Goal: Task Accomplishment & Management: Use online tool/utility

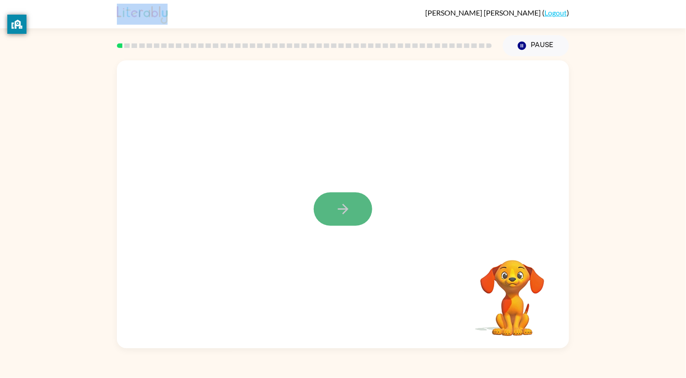
click at [329, 201] on button "button" at bounding box center [343, 208] width 58 height 33
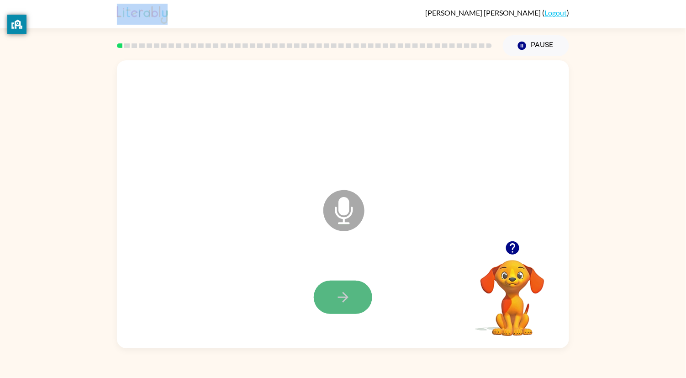
click at [352, 290] on button "button" at bounding box center [343, 296] width 58 height 33
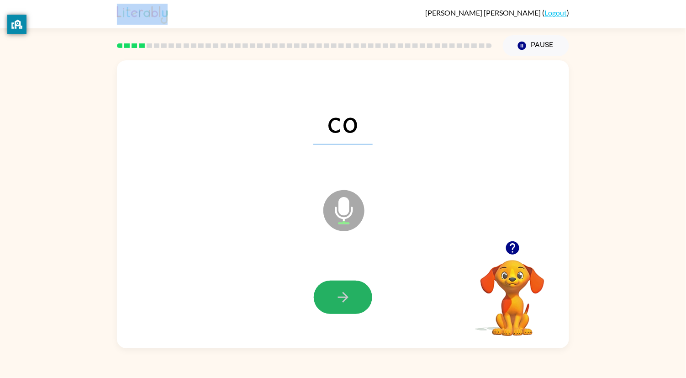
click at [352, 290] on button "button" at bounding box center [343, 296] width 58 height 33
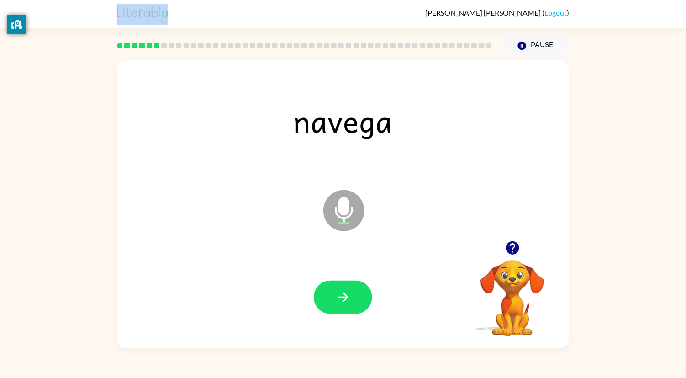
click at [352, 290] on button "button" at bounding box center [343, 296] width 58 height 33
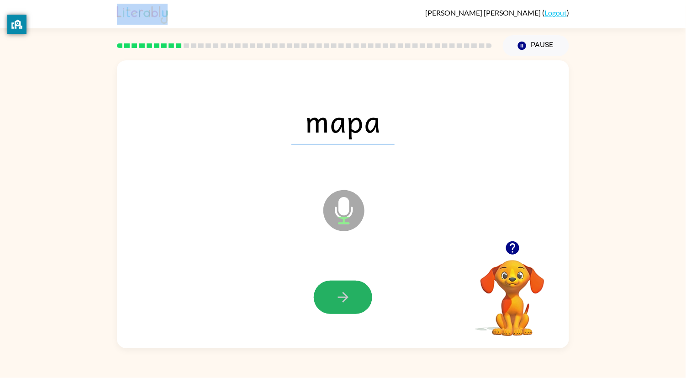
click at [352, 290] on button "button" at bounding box center [343, 296] width 58 height 33
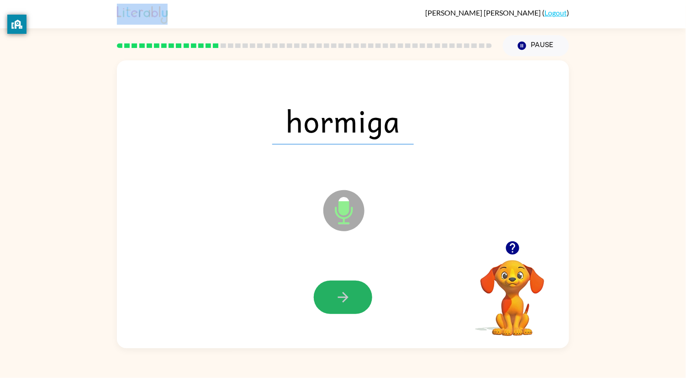
click at [352, 290] on button "button" at bounding box center [343, 296] width 58 height 33
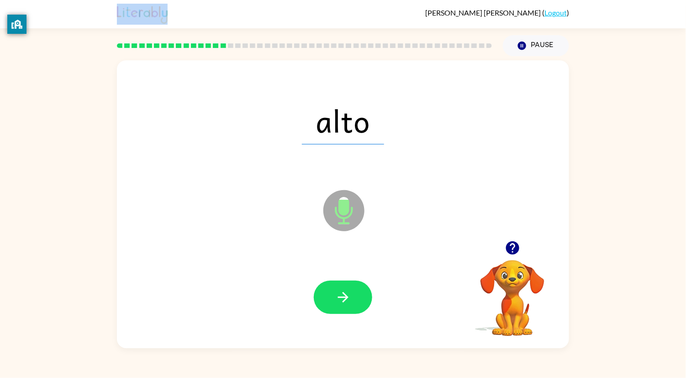
click at [352, 290] on button "button" at bounding box center [343, 296] width 58 height 33
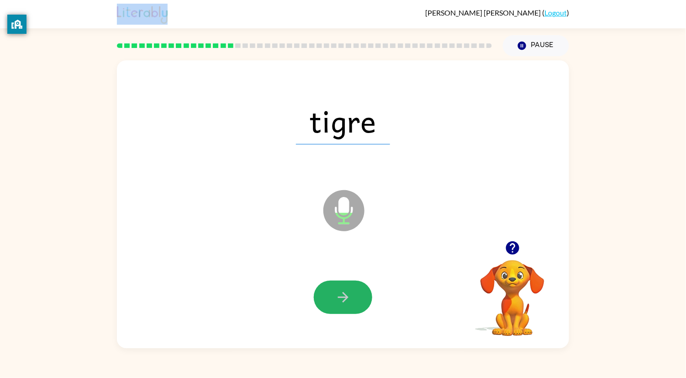
click at [352, 290] on button "button" at bounding box center [343, 296] width 58 height 33
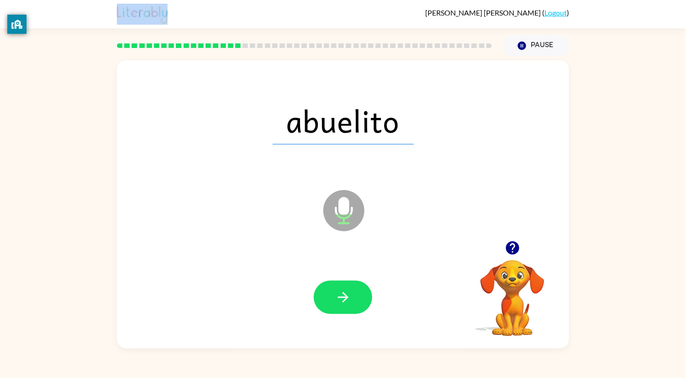
click at [352, 290] on button "button" at bounding box center [343, 296] width 58 height 33
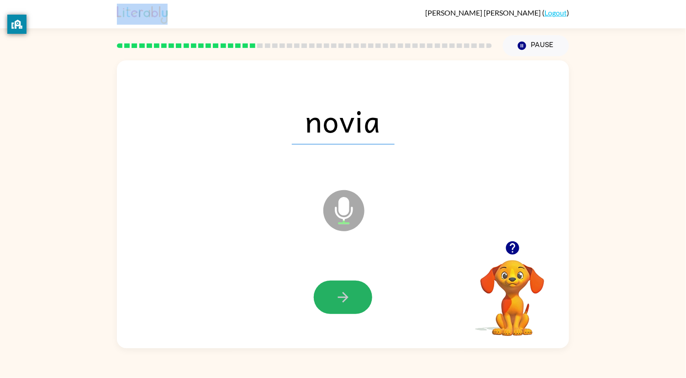
click at [352, 290] on button "button" at bounding box center [343, 296] width 58 height 33
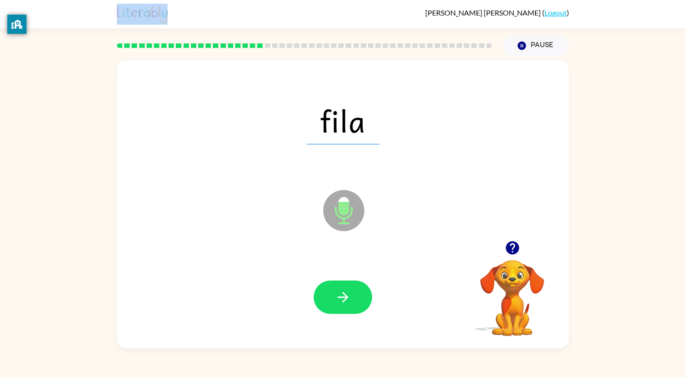
click at [352, 290] on button "button" at bounding box center [343, 296] width 58 height 33
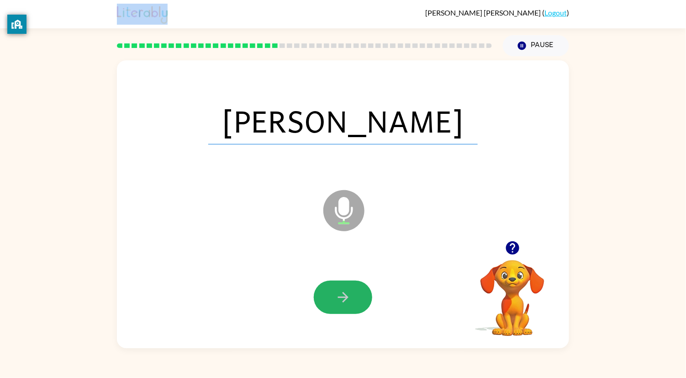
click at [352, 290] on button "button" at bounding box center [343, 296] width 58 height 33
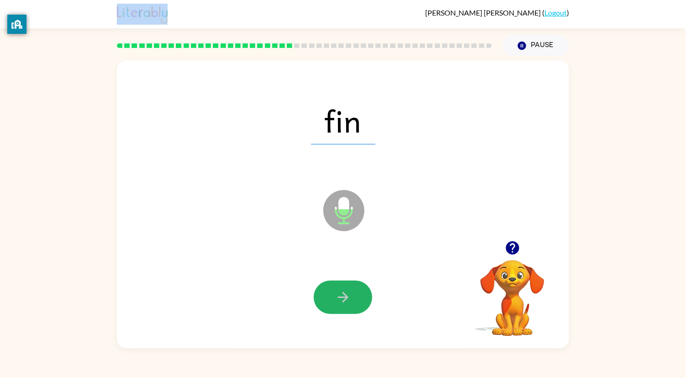
click at [352, 290] on button "button" at bounding box center [343, 296] width 58 height 33
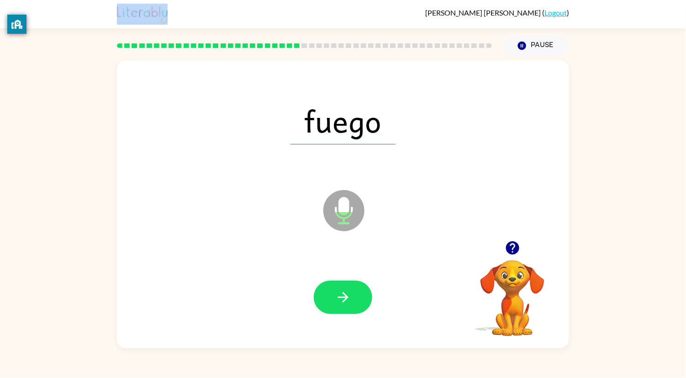
click at [352, 290] on button "button" at bounding box center [343, 296] width 58 height 33
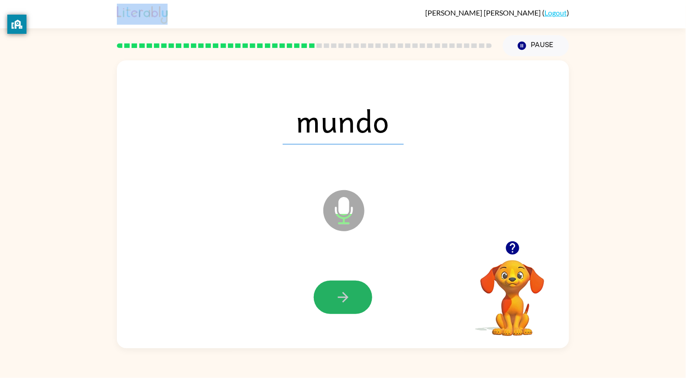
click at [352, 290] on button "button" at bounding box center [343, 296] width 58 height 33
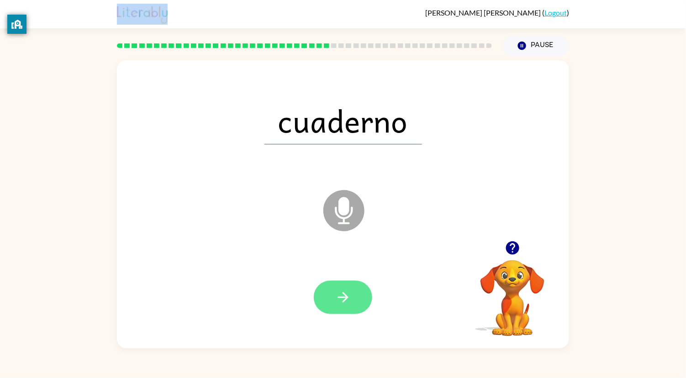
click at [343, 286] on button "button" at bounding box center [343, 296] width 58 height 33
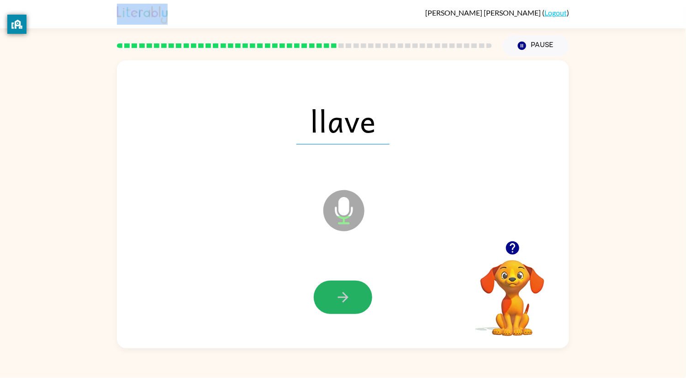
click at [343, 286] on button "button" at bounding box center [343, 296] width 58 height 33
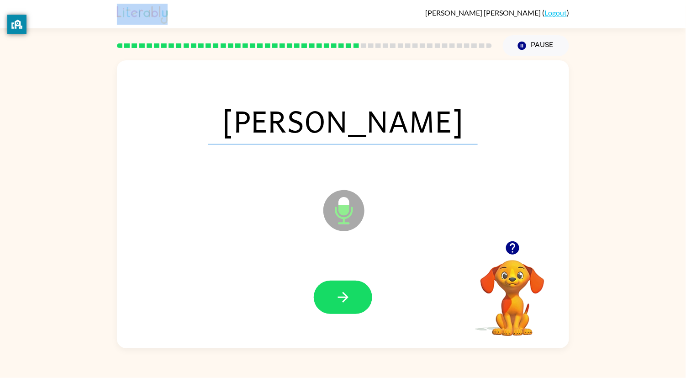
click at [343, 286] on button "button" at bounding box center [343, 296] width 58 height 33
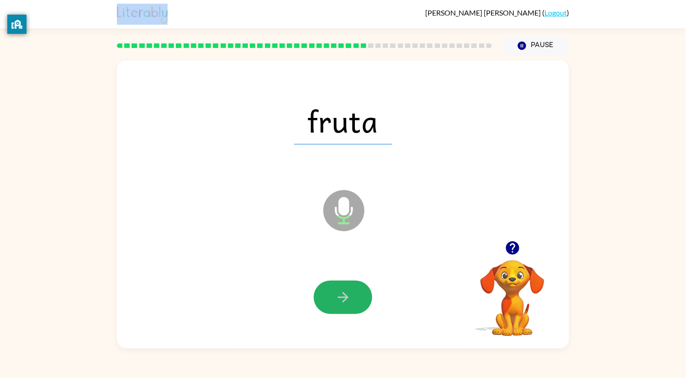
click at [343, 286] on button "button" at bounding box center [343, 296] width 58 height 33
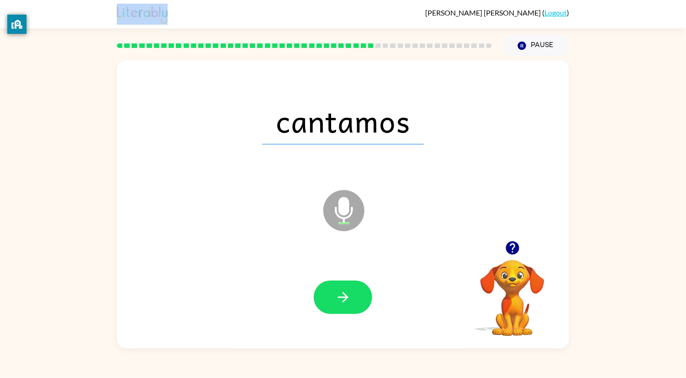
click at [343, 286] on button "button" at bounding box center [343, 296] width 58 height 33
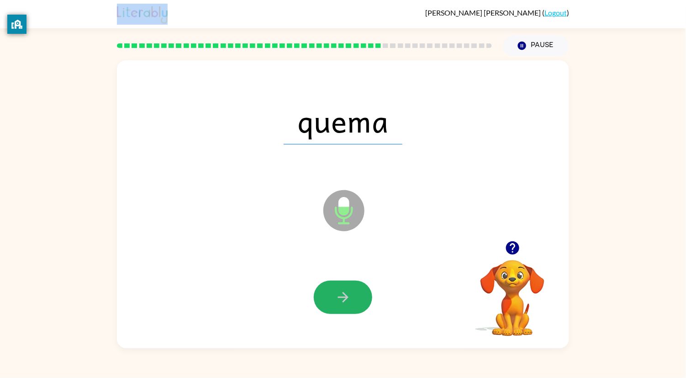
click at [343, 286] on button "button" at bounding box center [343, 296] width 58 height 33
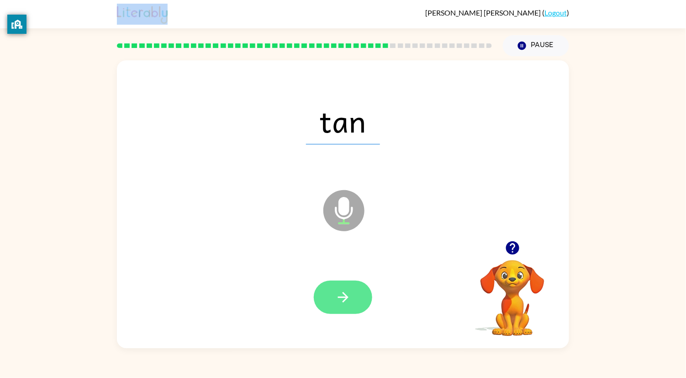
click at [340, 287] on button "button" at bounding box center [343, 296] width 58 height 33
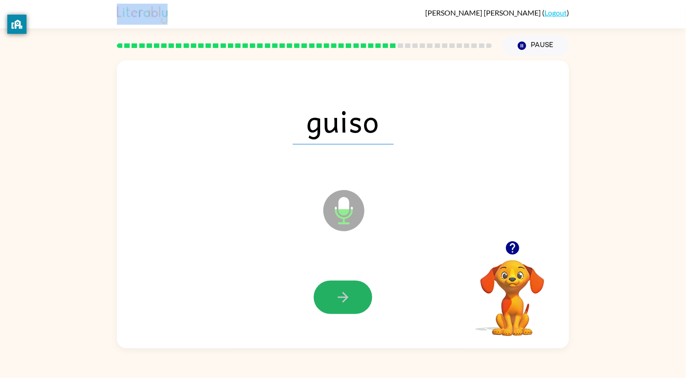
click at [340, 287] on button "button" at bounding box center [343, 296] width 58 height 33
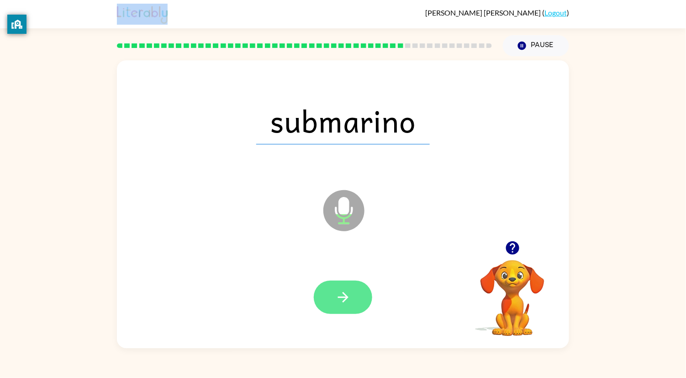
click at [339, 287] on button "button" at bounding box center [343, 296] width 58 height 33
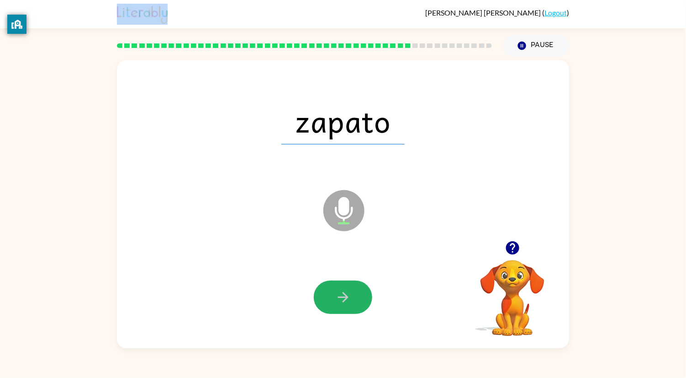
click at [339, 287] on button "button" at bounding box center [343, 296] width 58 height 33
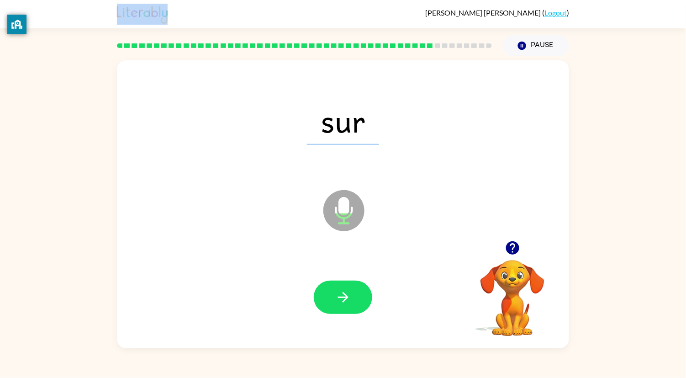
click at [339, 287] on button "button" at bounding box center [343, 296] width 58 height 33
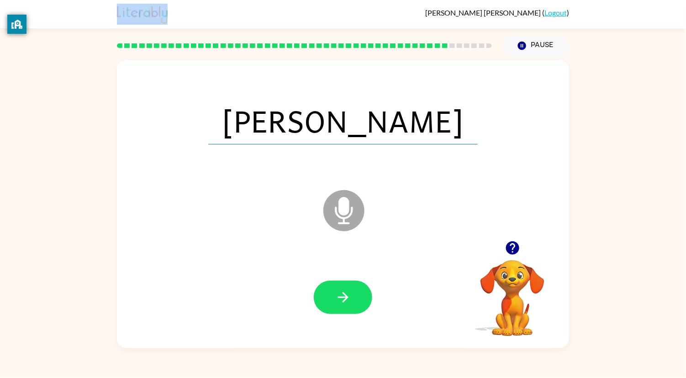
click at [339, 291] on button "button" at bounding box center [343, 296] width 58 height 33
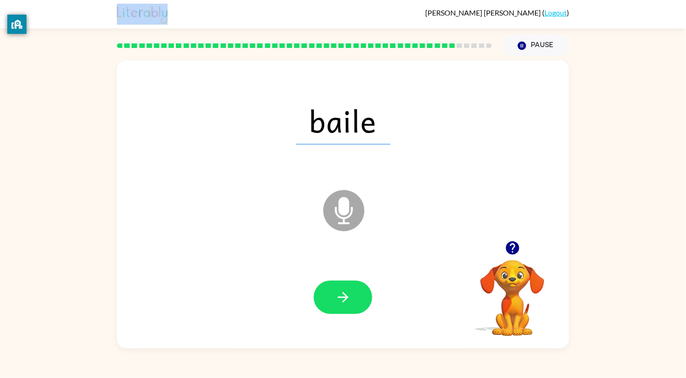
click at [344, 294] on icon "button" at bounding box center [343, 297] width 11 height 11
click at [341, 298] on icon "button" at bounding box center [343, 297] width 16 height 16
click at [342, 295] on icon "button" at bounding box center [343, 297] width 16 height 16
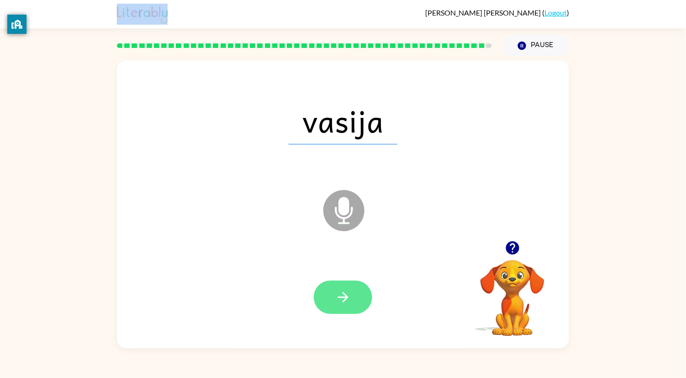
click at [323, 282] on button "button" at bounding box center [343, 296] width 58 height 33
